Goal: Task Accomplishment & Management: Manage account settings

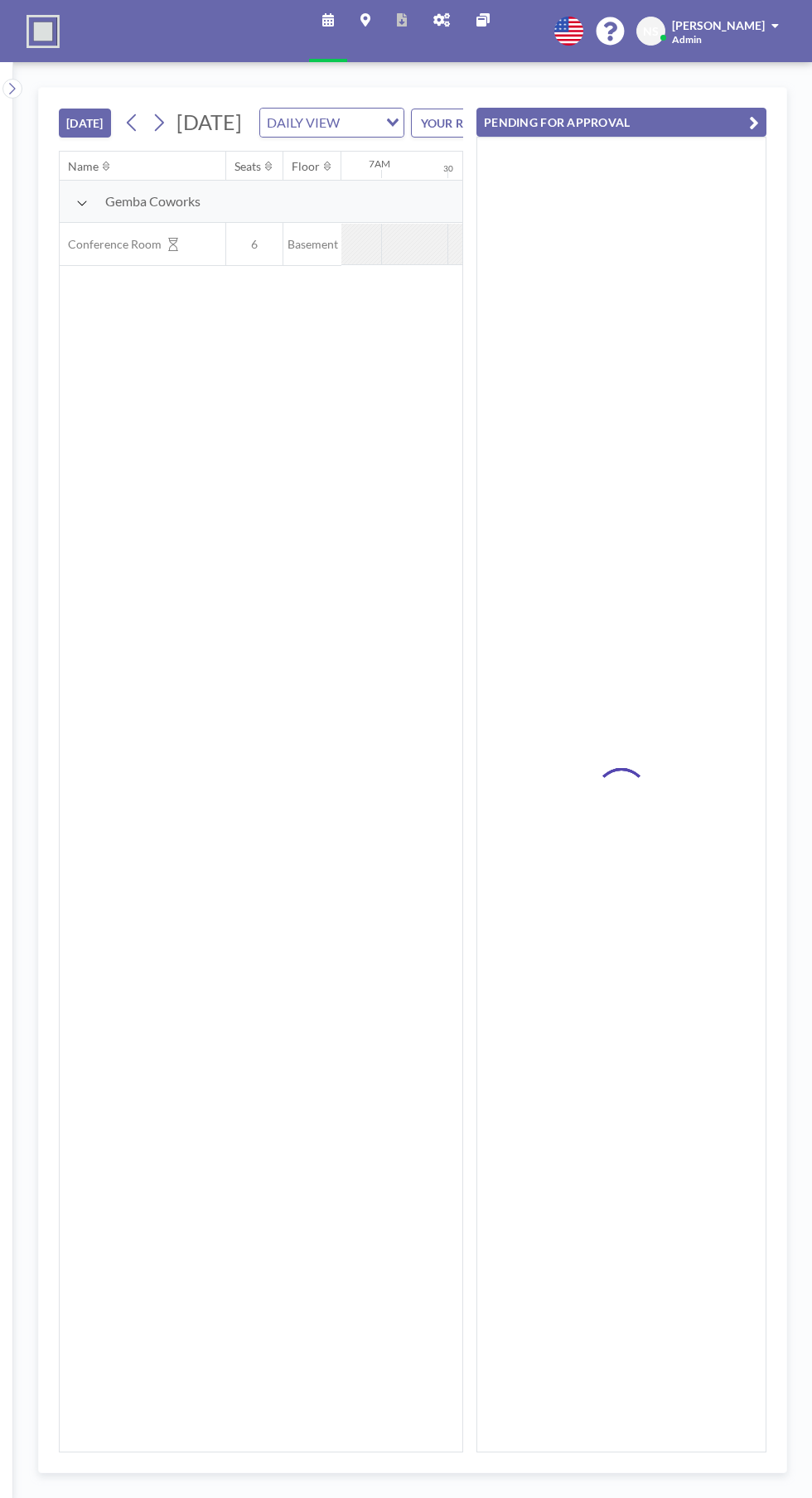
scroll to position [0, 928]
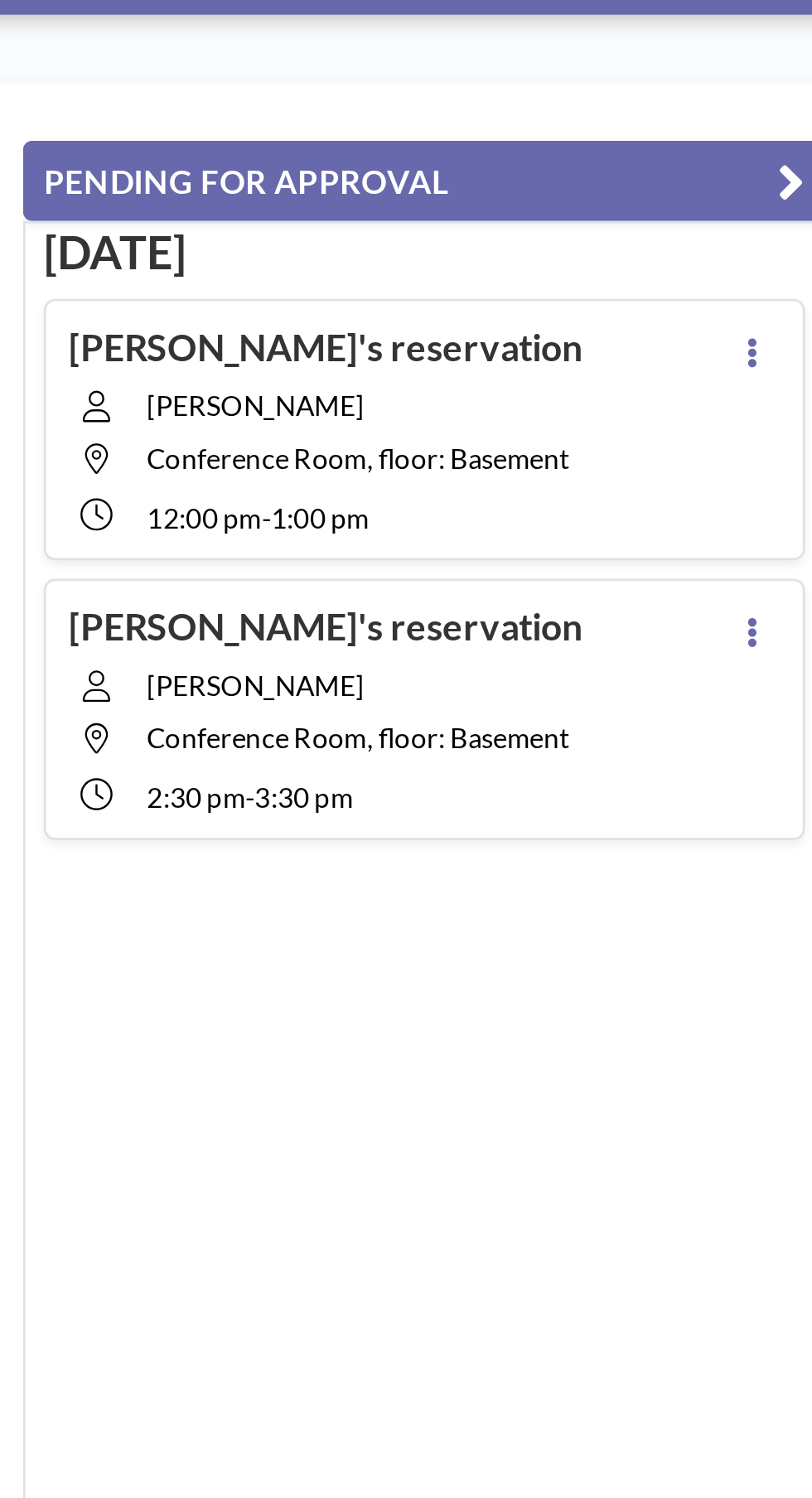
click at [748, 175] on div at bounding box center [739, 212] width 19 height 76
click at [742, 181] on icon at bounding box center [739, 184] width 6 height 11
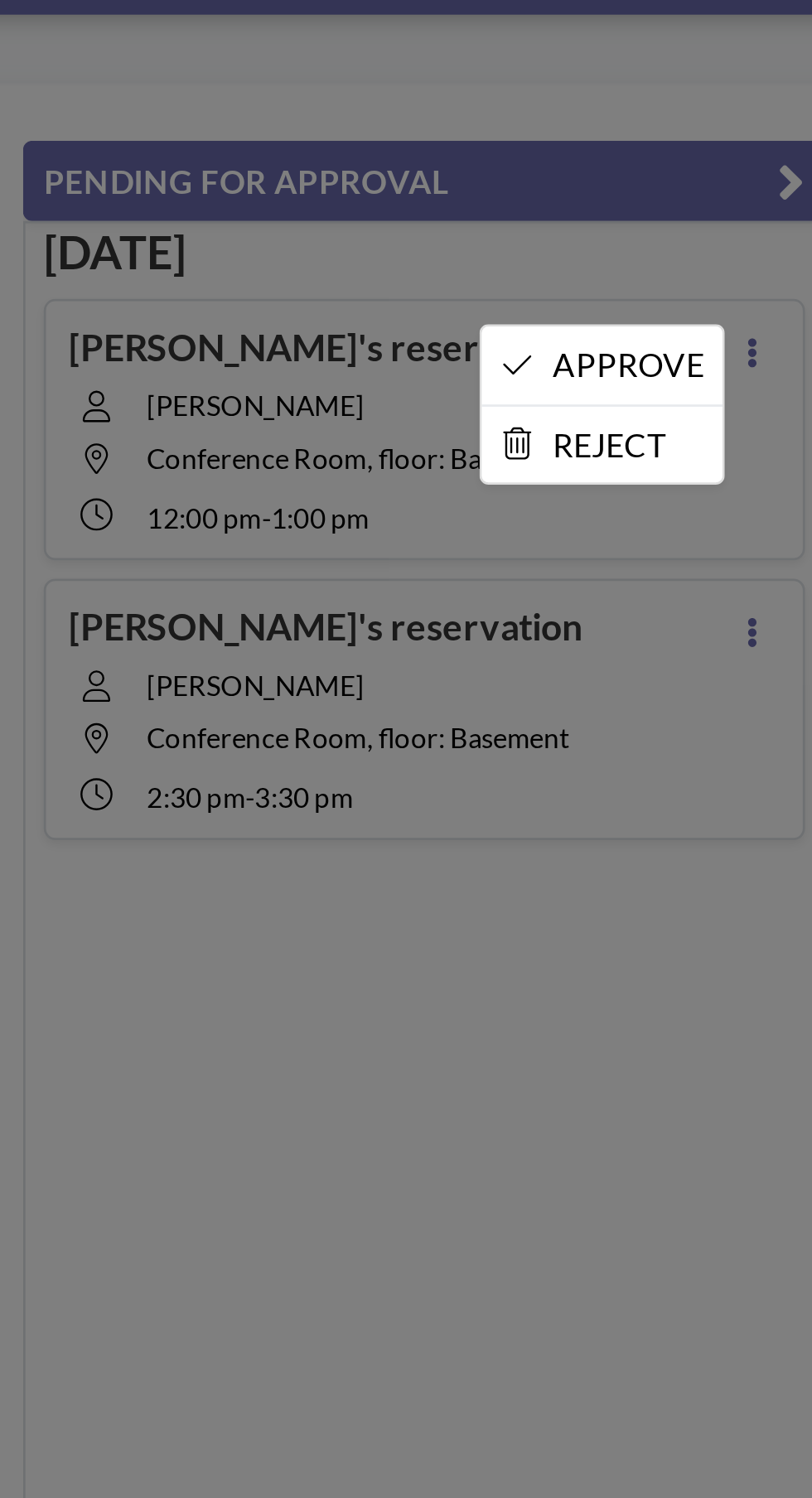
click at [712, 185] on li "APPROVE" at bounding box center [686, 189] width 87 height 28
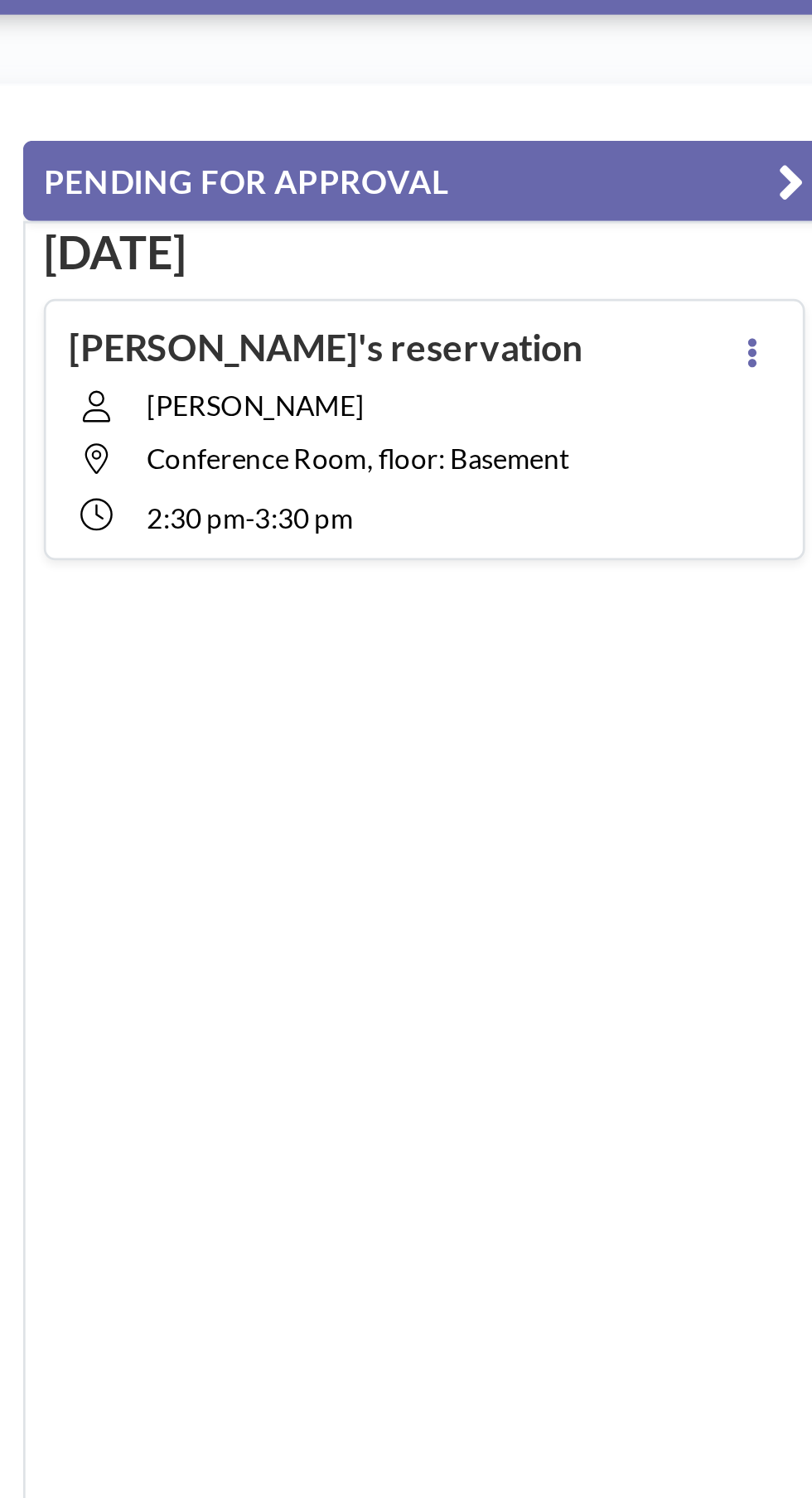
click at [739, 181] on icon at bounding box center [739, 184] width 6 height 11
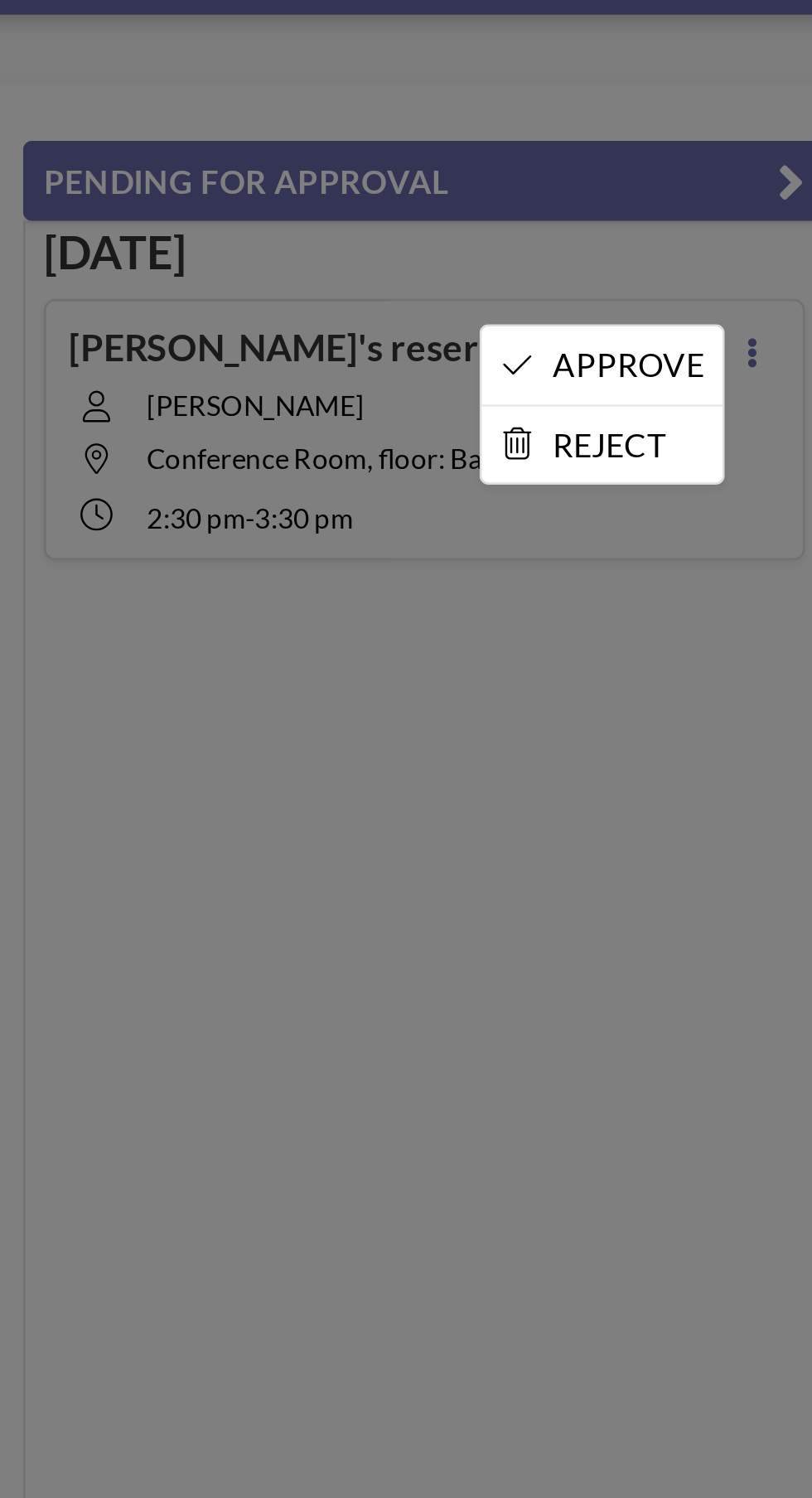
click at [706, 187] on li "APPROVE" at bounding box center [686, 189] width 87 height 28
